Goal: Transaction & Acquisition: Purchase product/service

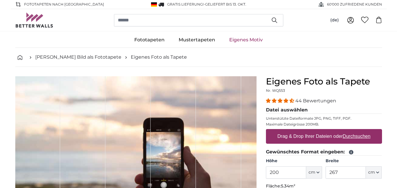
click at [297, 110] on legend "Datei auswählen" at bounding box center [324, 110] width 116 height 7
click at [359, 131] on label "Drag & Drop Ihrer Dateien oder Durchsuchen" at bounding box center [324, 137] width 98 height 12
click at [359, 131] on input "Drag & Drop Ihrer Dateien oder Durchsuchen" at bounding box center [324, 130] width 116 height 2
type input "**********"
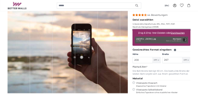
scroll to position [94, 0]
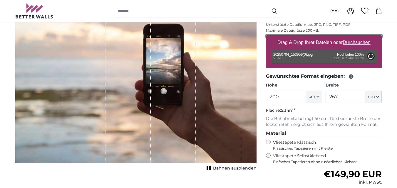
type input "150"
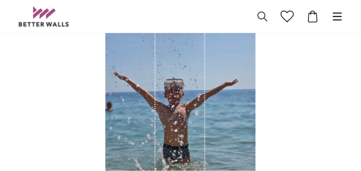
scroll to position [46, 0]
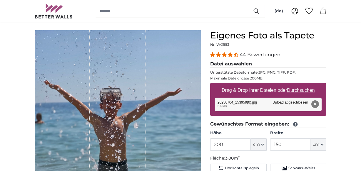
click at [314, 103] on button "Entfernen" at bounding box center [315, 104] width 8 height 8
